Goal: Task Accomplishment & Management: Use online tool/utility

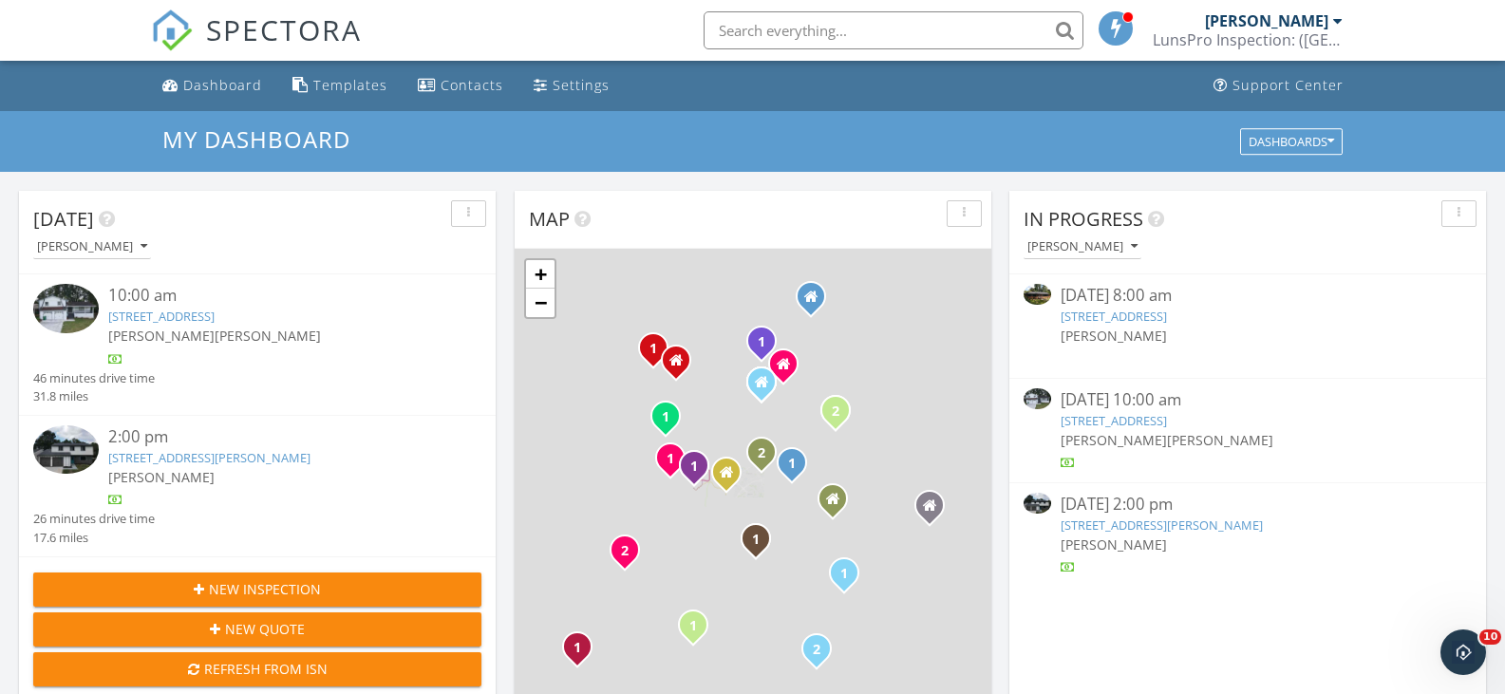
scroll to position [9, 9]
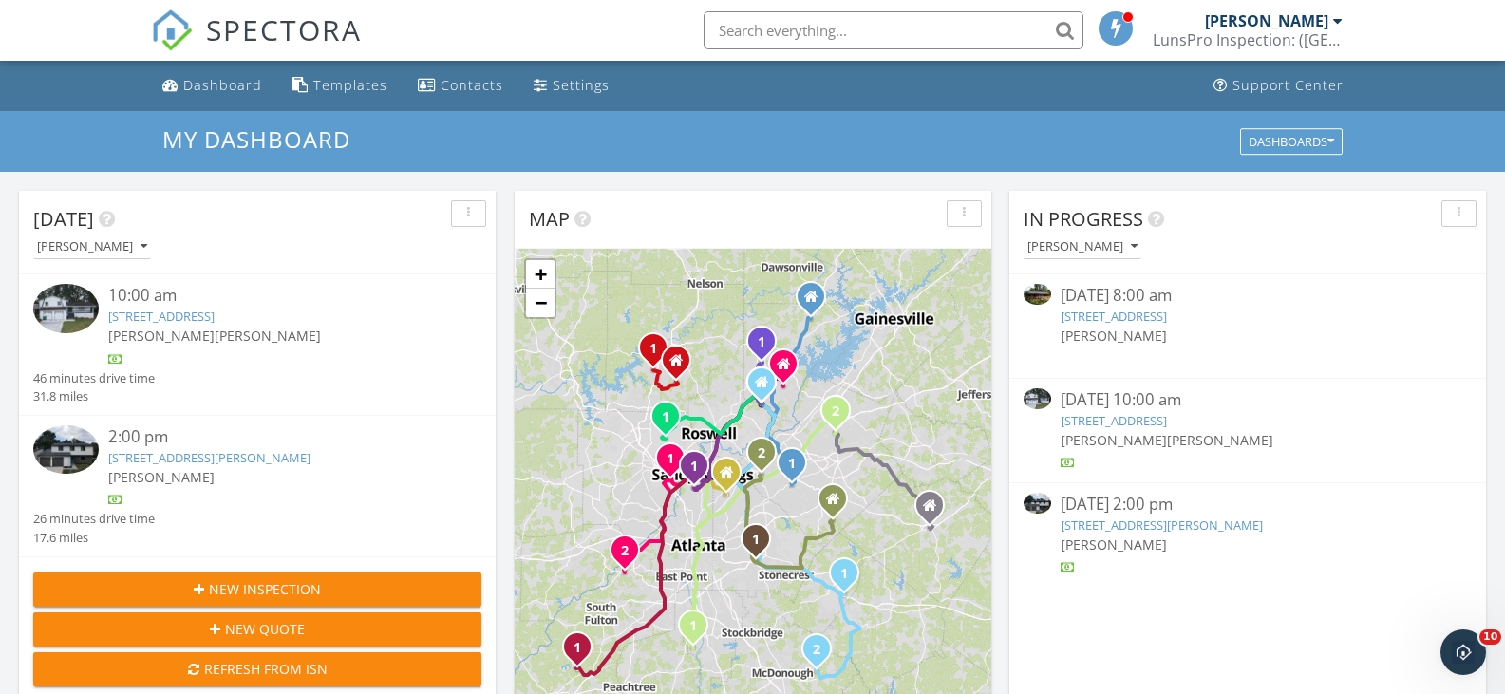
click at [71, 323] on img at bounding box center [66, 308] width 66 height 48
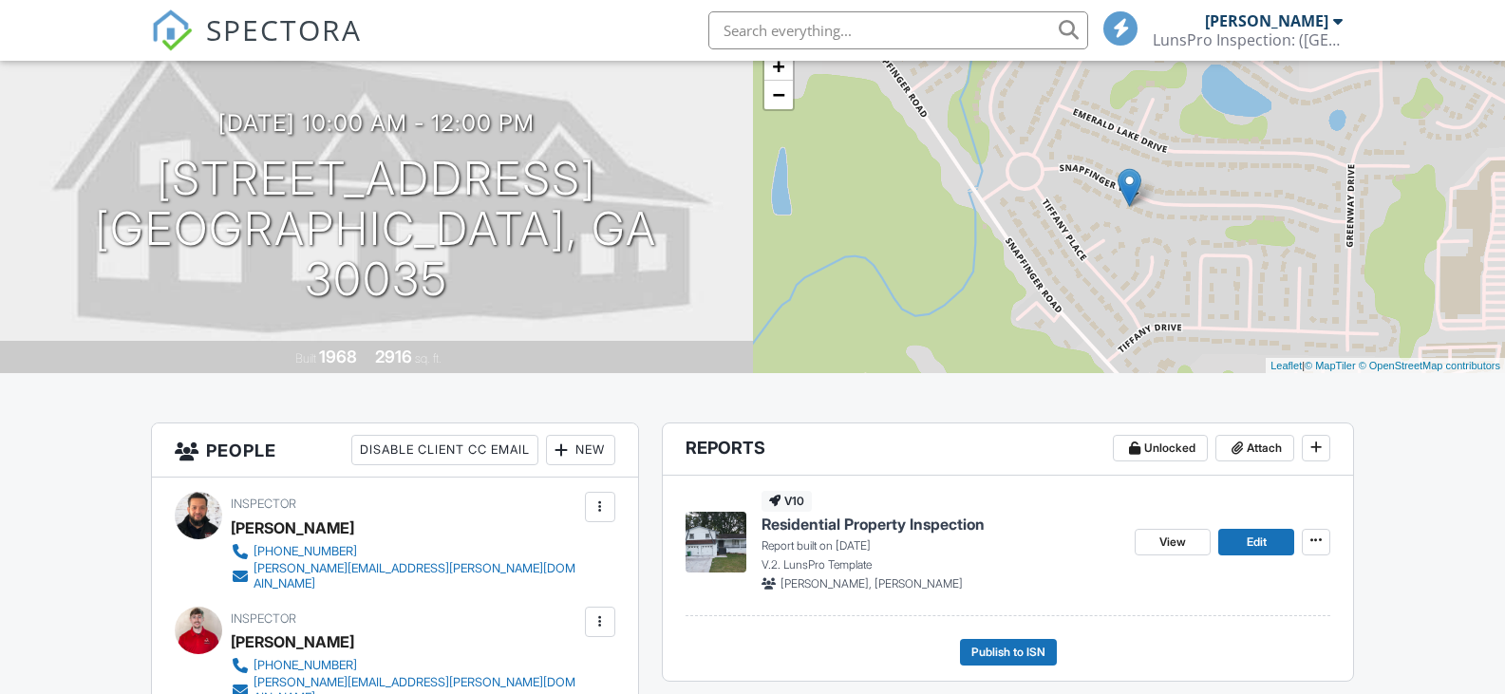
scroll to position [138, 0]
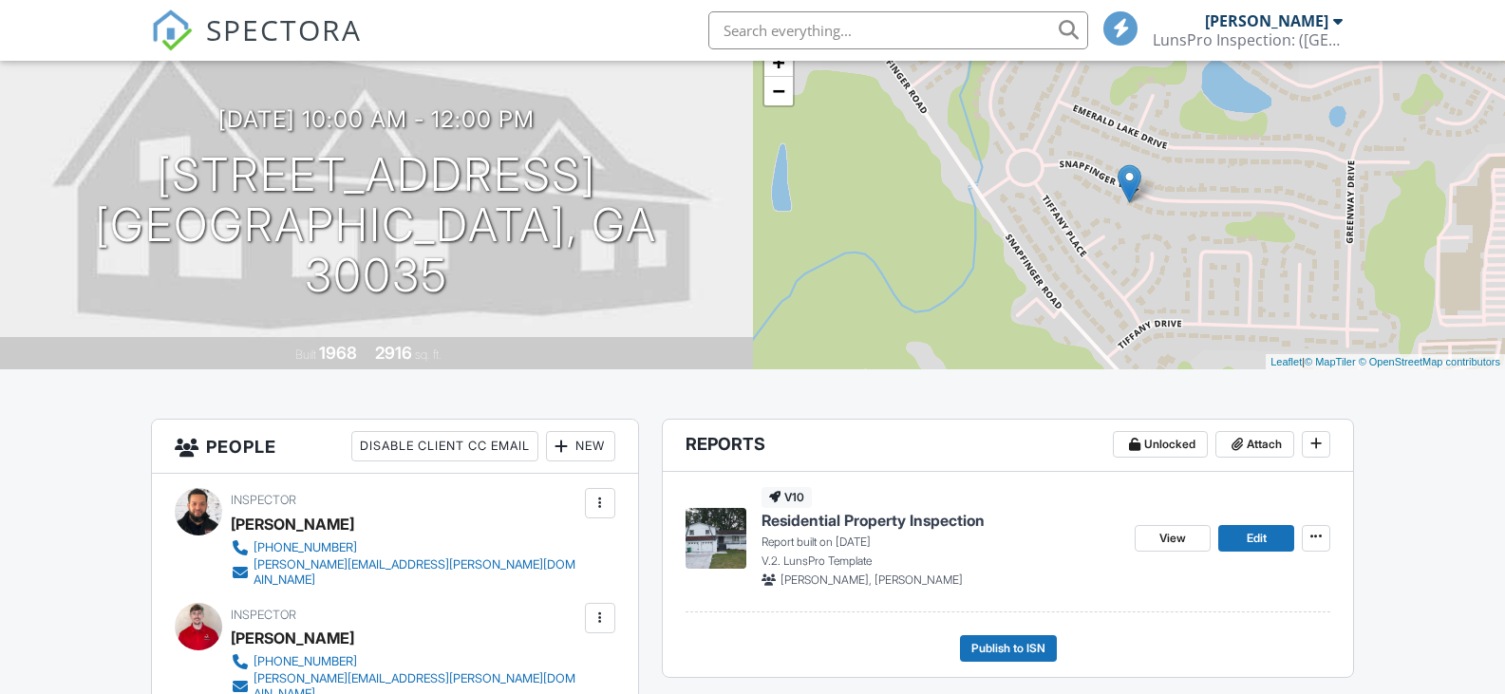
click at [713, 524] on img at bounding box center [715, 538] width 61 height 61
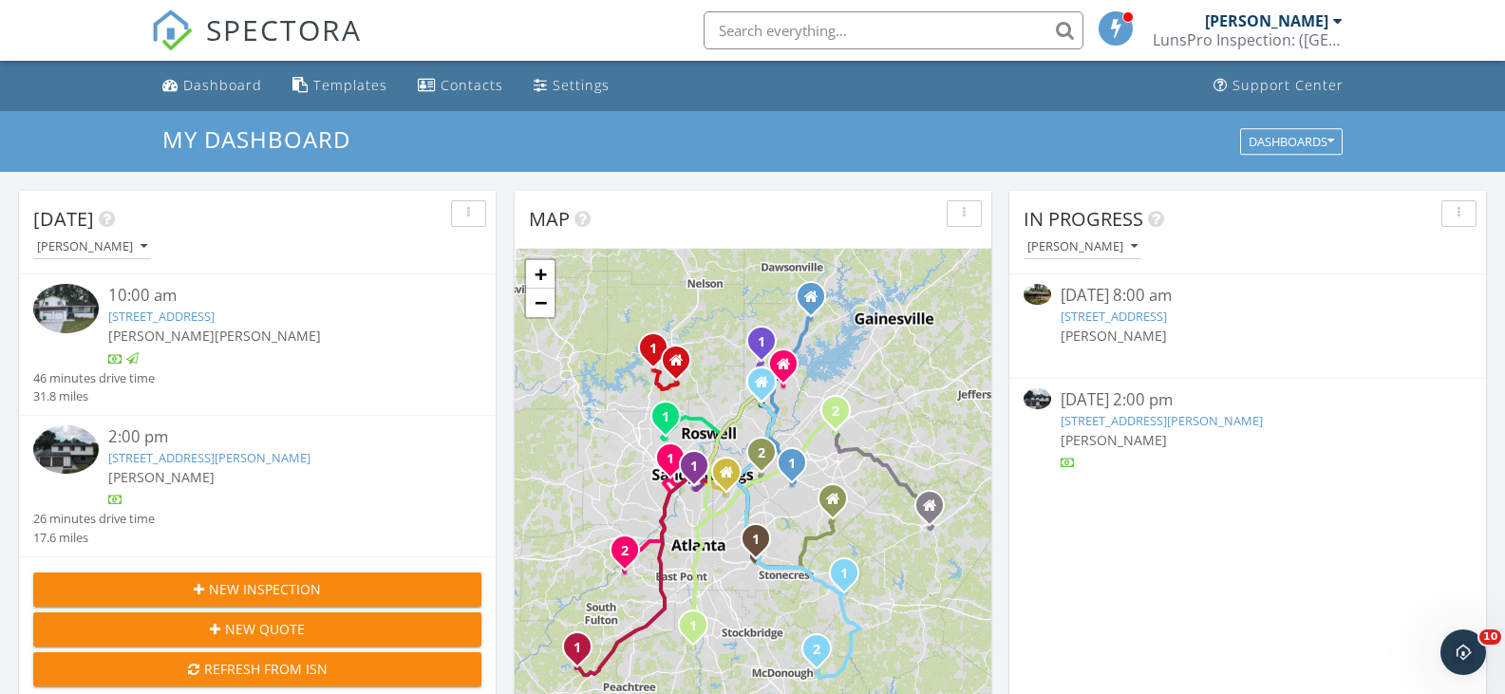
click at [48, 453] on img at bounding box center [66, 449] width 66 height 48
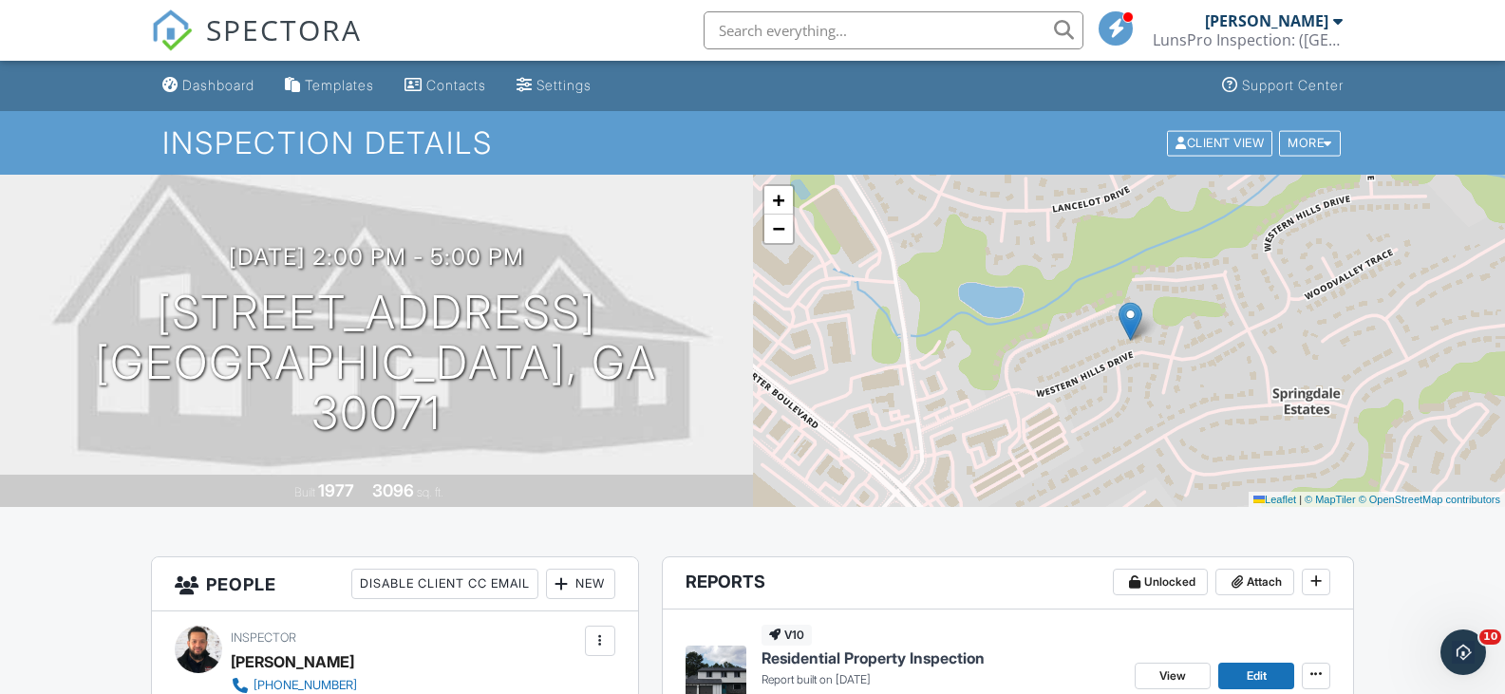
click at [707, 669] on img at bounding box center [715, 676] width 61 height 61
